Goal: Information Seeking & Learning: Learn about a topic

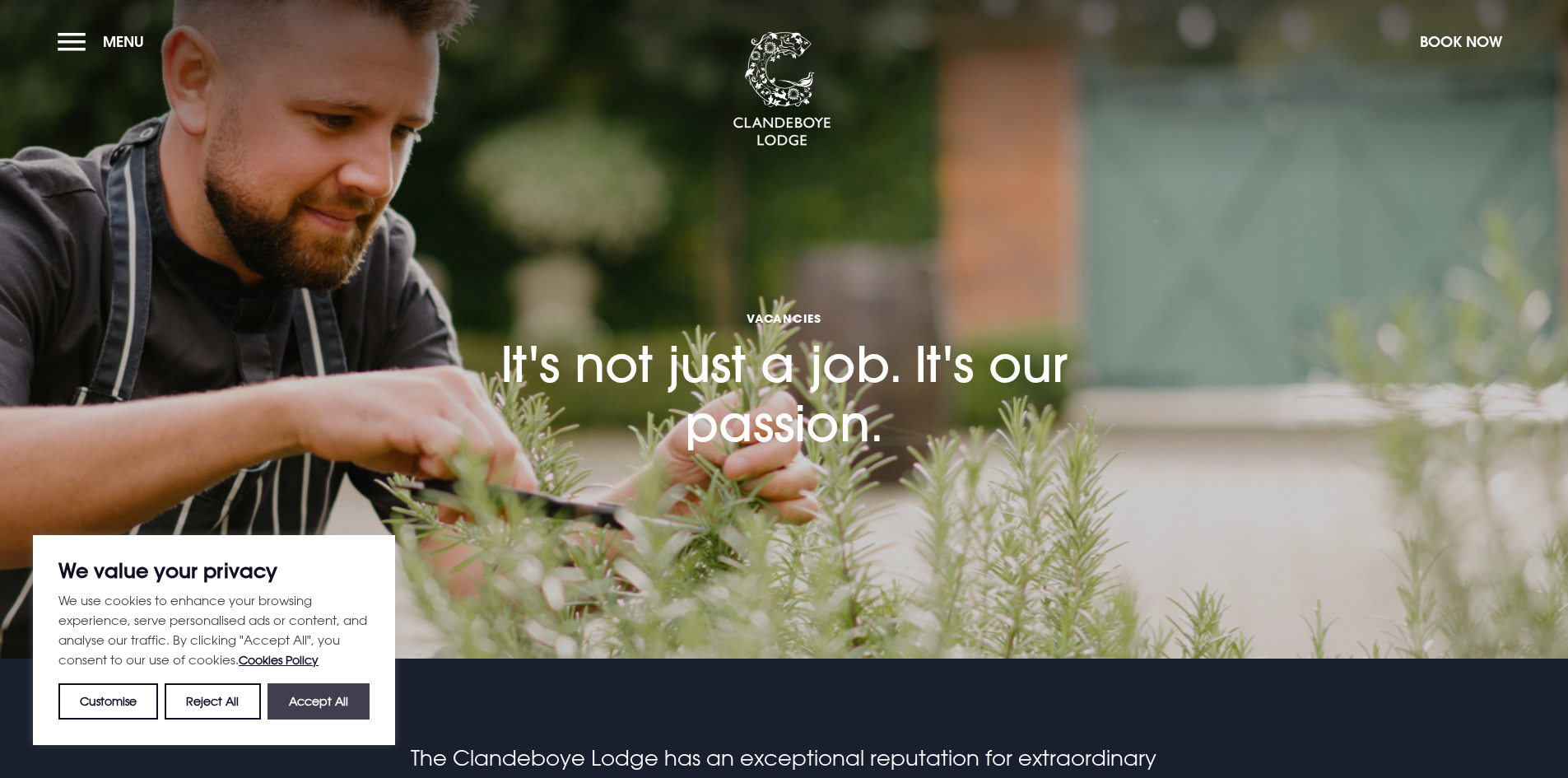
click at [333, 683] on button "Accept All" at bounding box center [318, 701] width 102 height 36
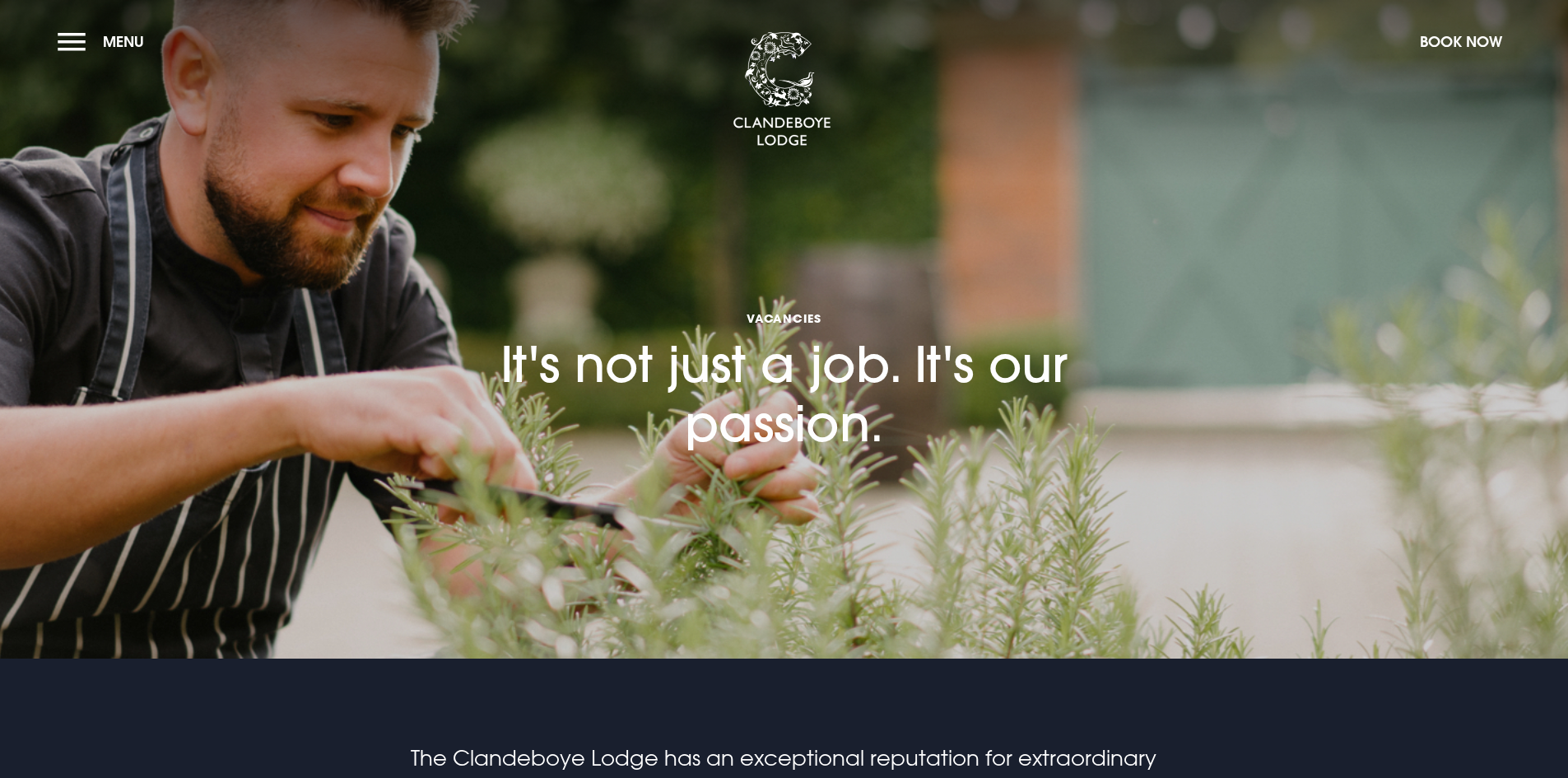
checkbox input "true"
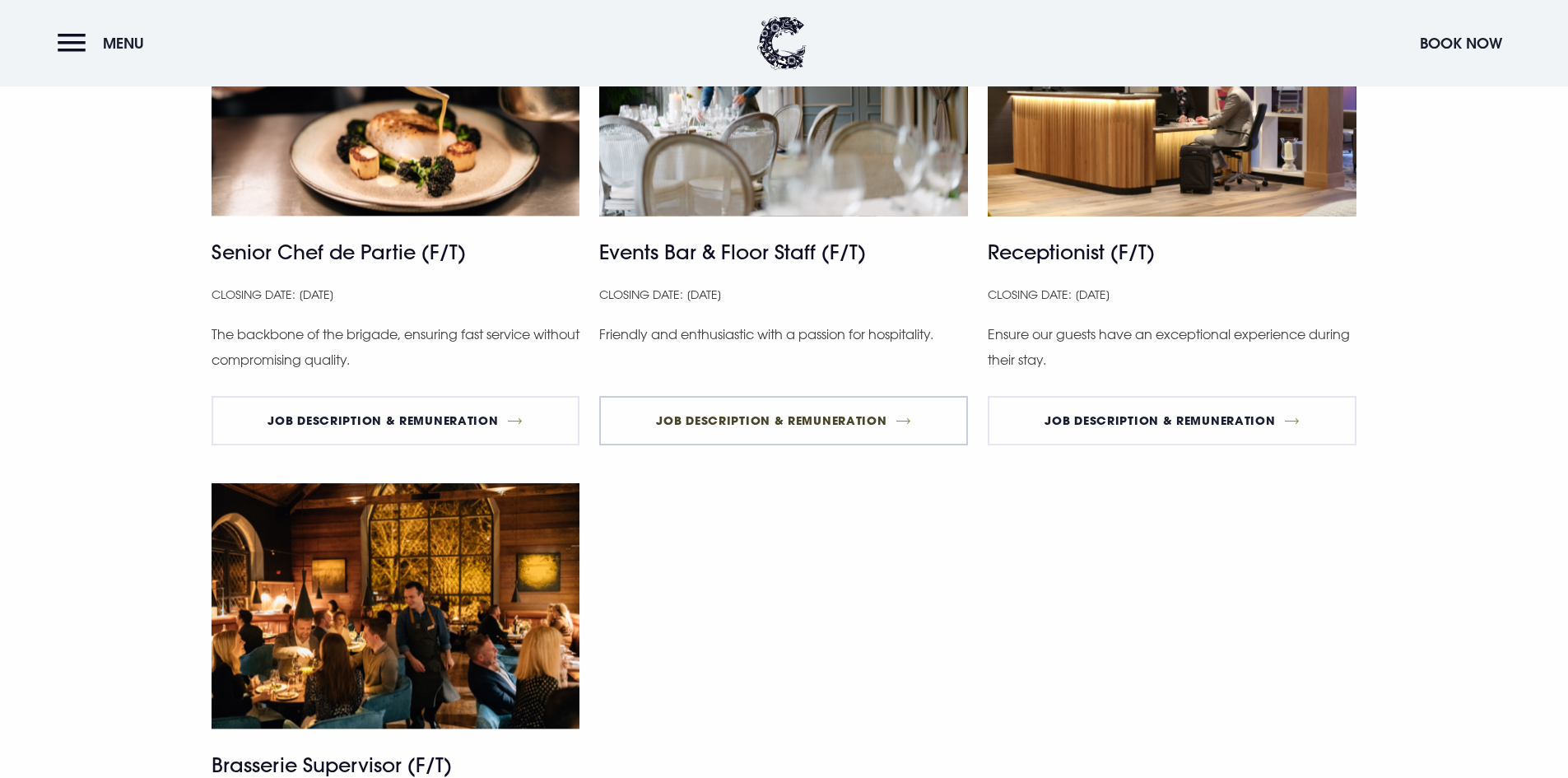
scroll to position [1235, 0]
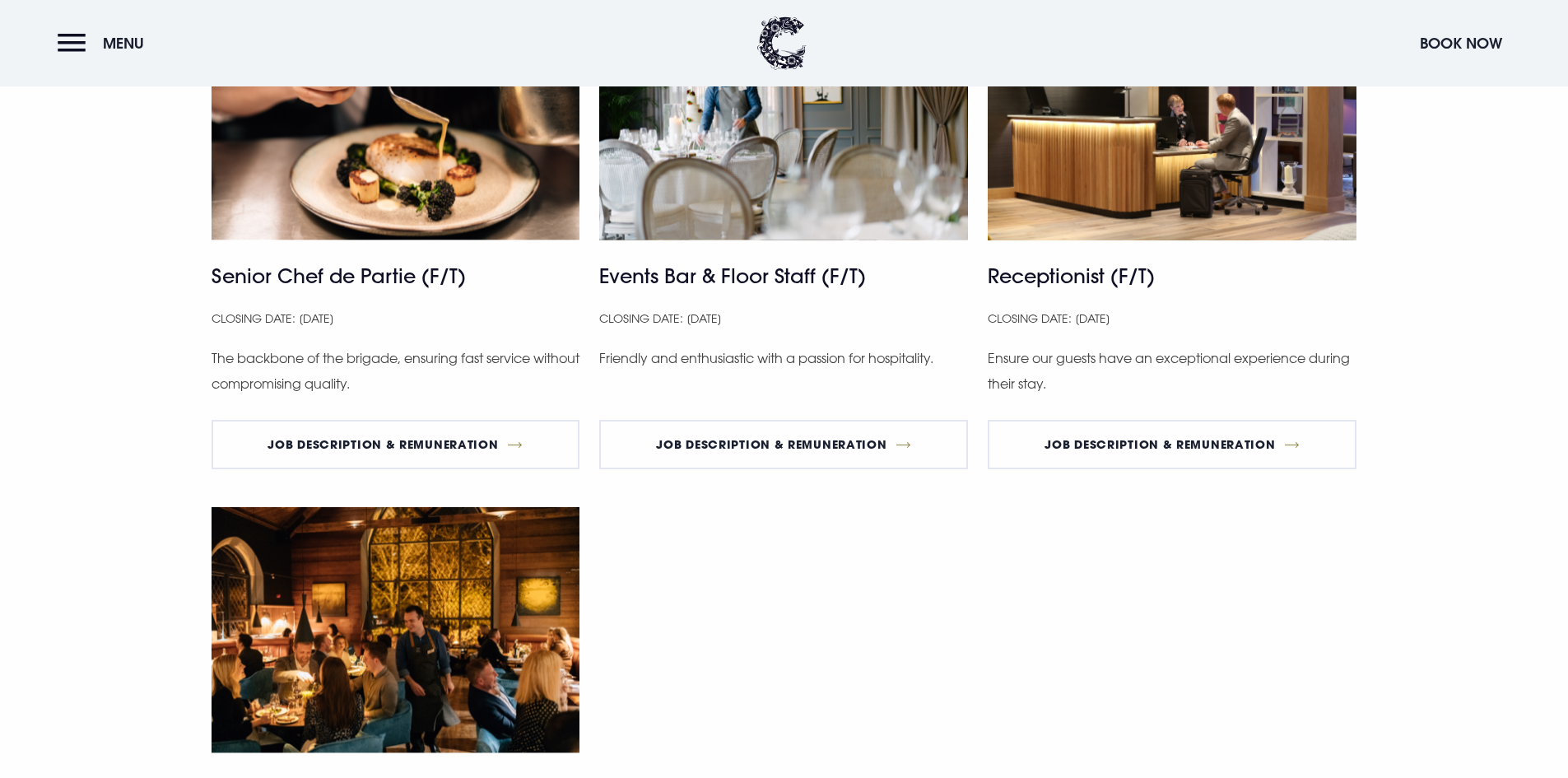
drag, startPoint x: 884, startPoint y: 568, endPoint x: 948, endPoint y: 599, distance: 71.1
click at [948, 599] on div "Senior Chef de Partie (F/T) Closing Date: 15 Sep 2025 The backbone of the briga…" at bounding box center [784, 533] width 1165 height 1076
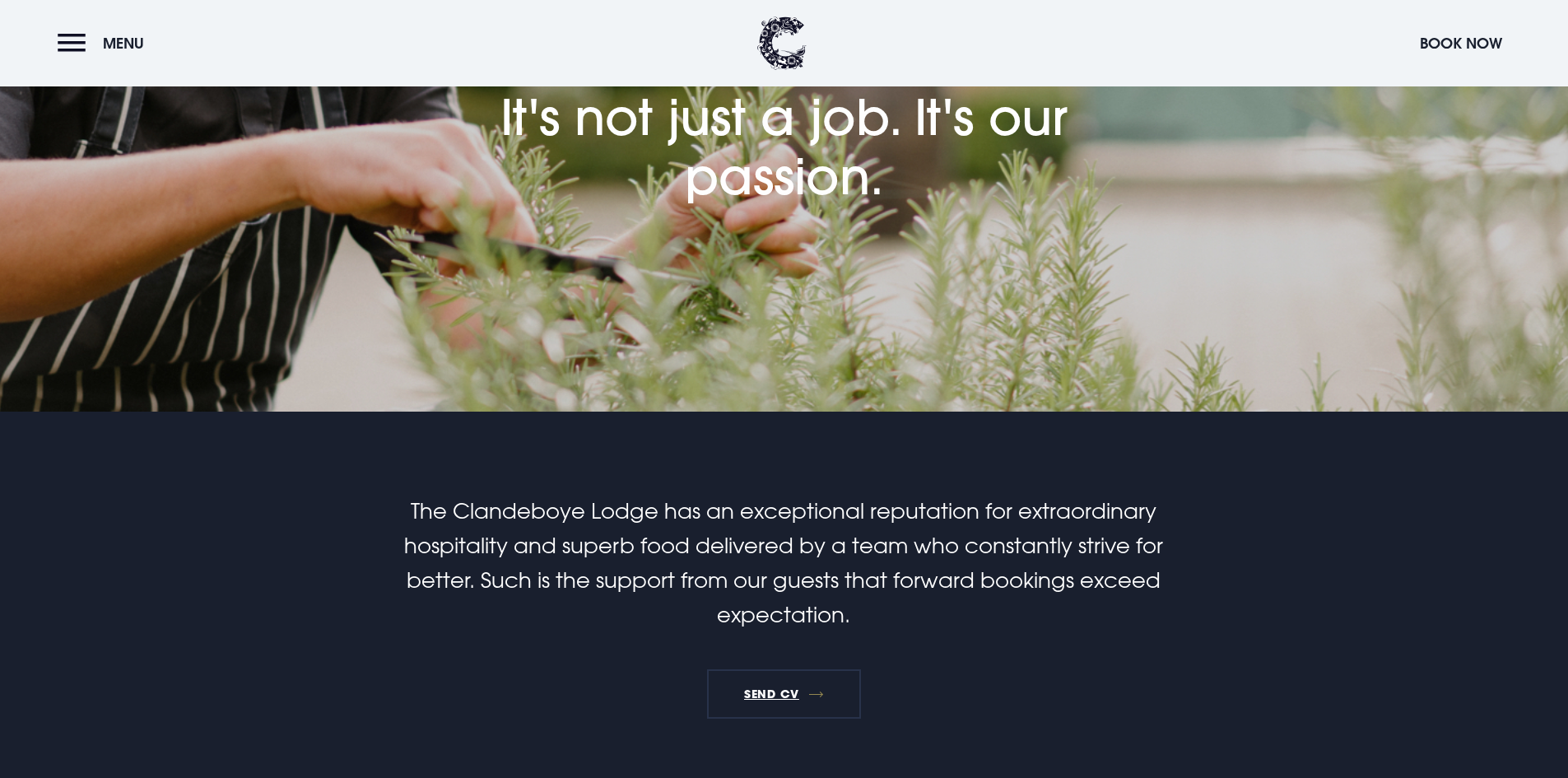
scroll to position [0, 0]
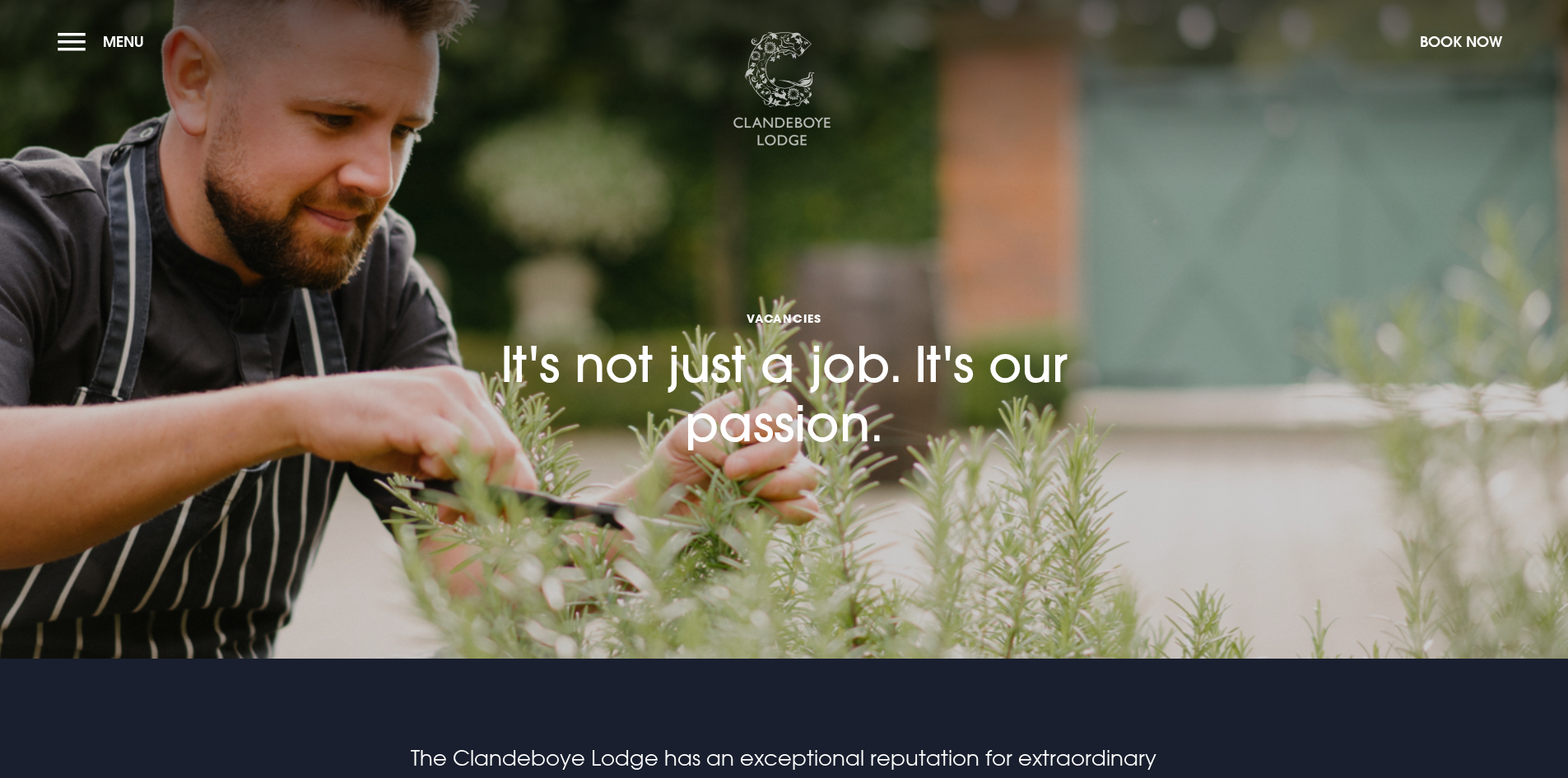
click at [777, 95] on img at bounding box center [781, 90] width 99 height 116
